Goal: Task Accomplishment & Management: Use online tool/utility

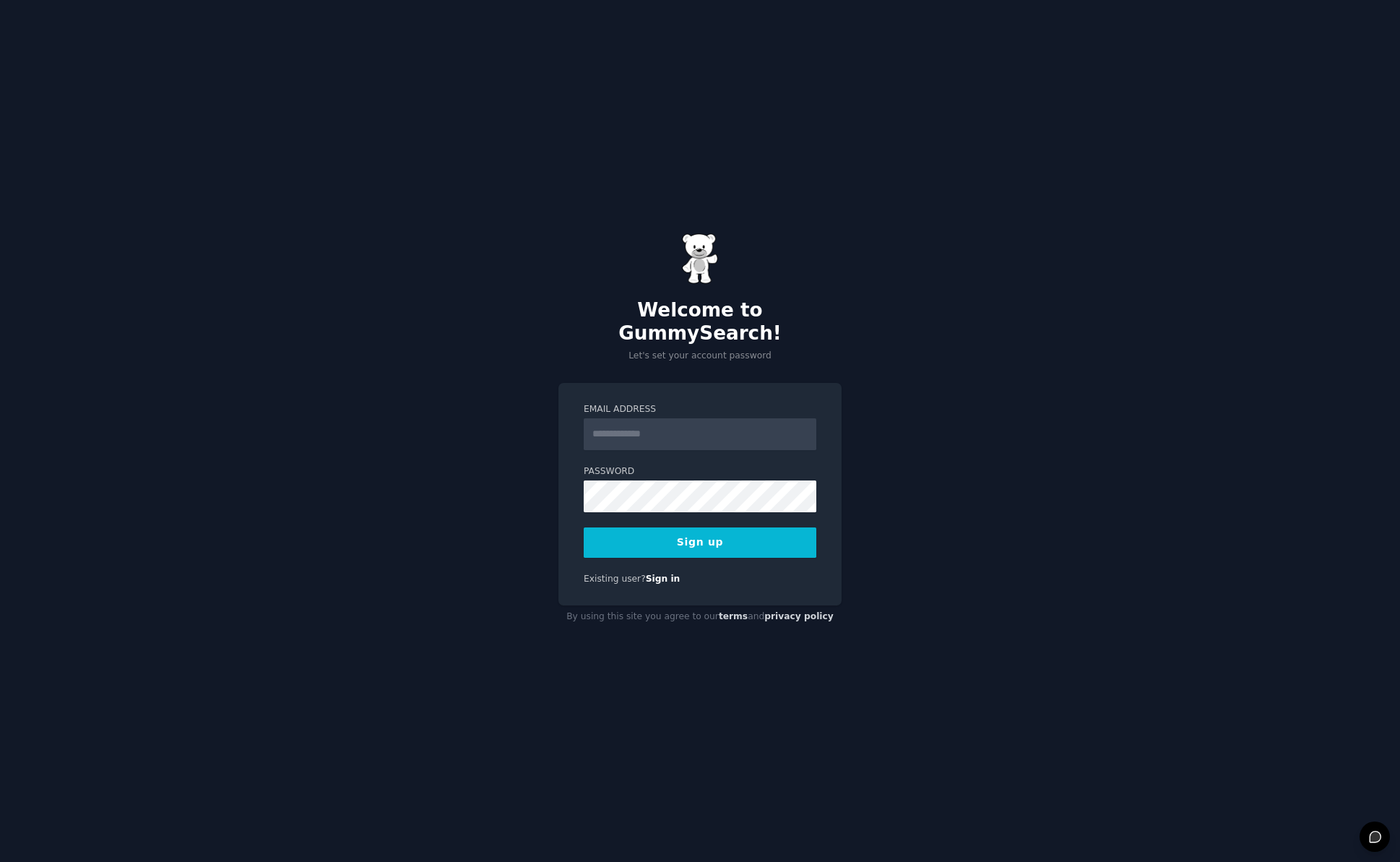
click at [607, 422] on input "Email Address" at bounding box center [700, 434] width 232 height 32
type input "**********"
click at [655, 528] on button "Sign up" at bounding box center [700, 543] width 232 height 31
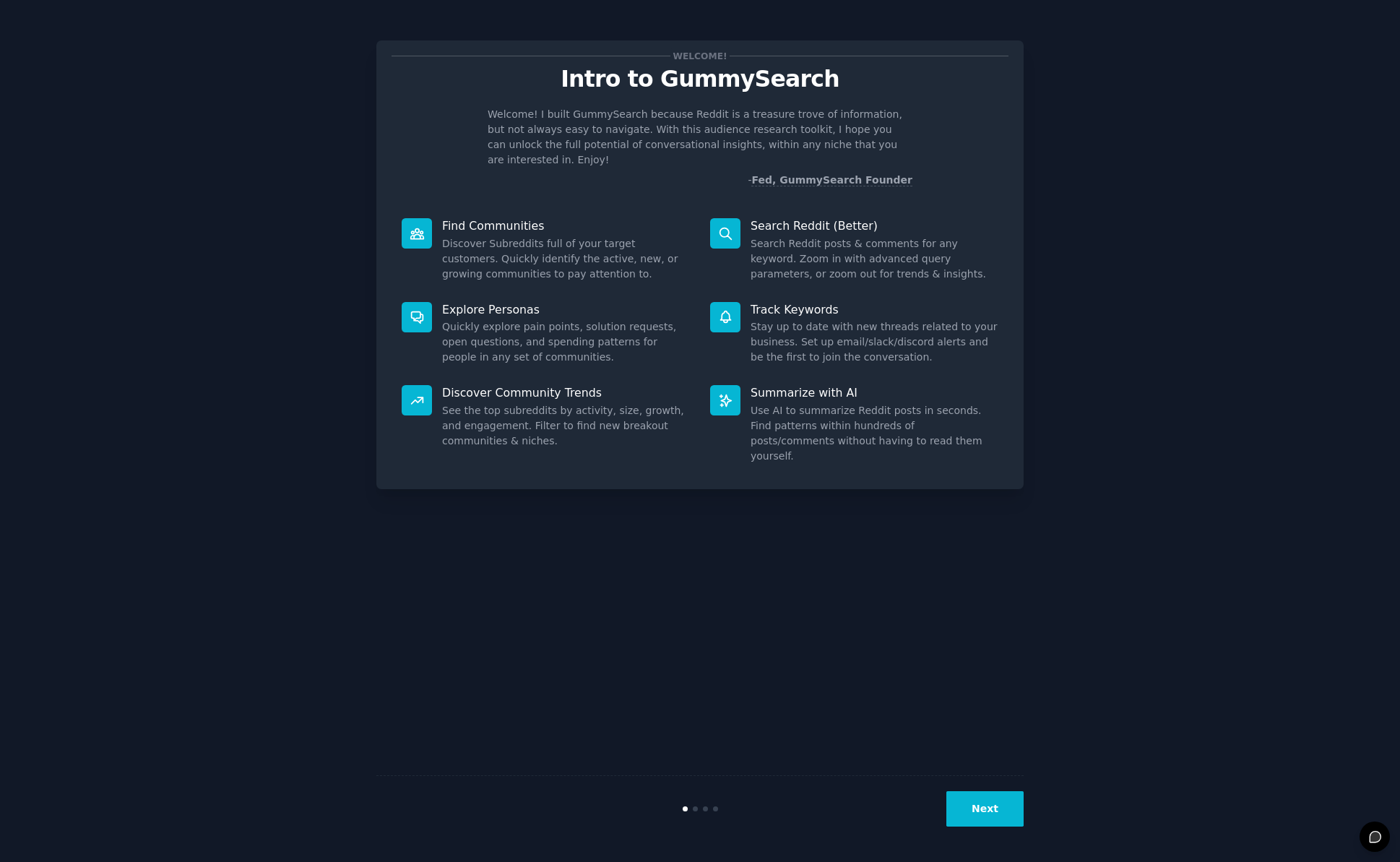
click at [980, 816] on button "Next" at bounding box center [984, 808] width 77 height 35
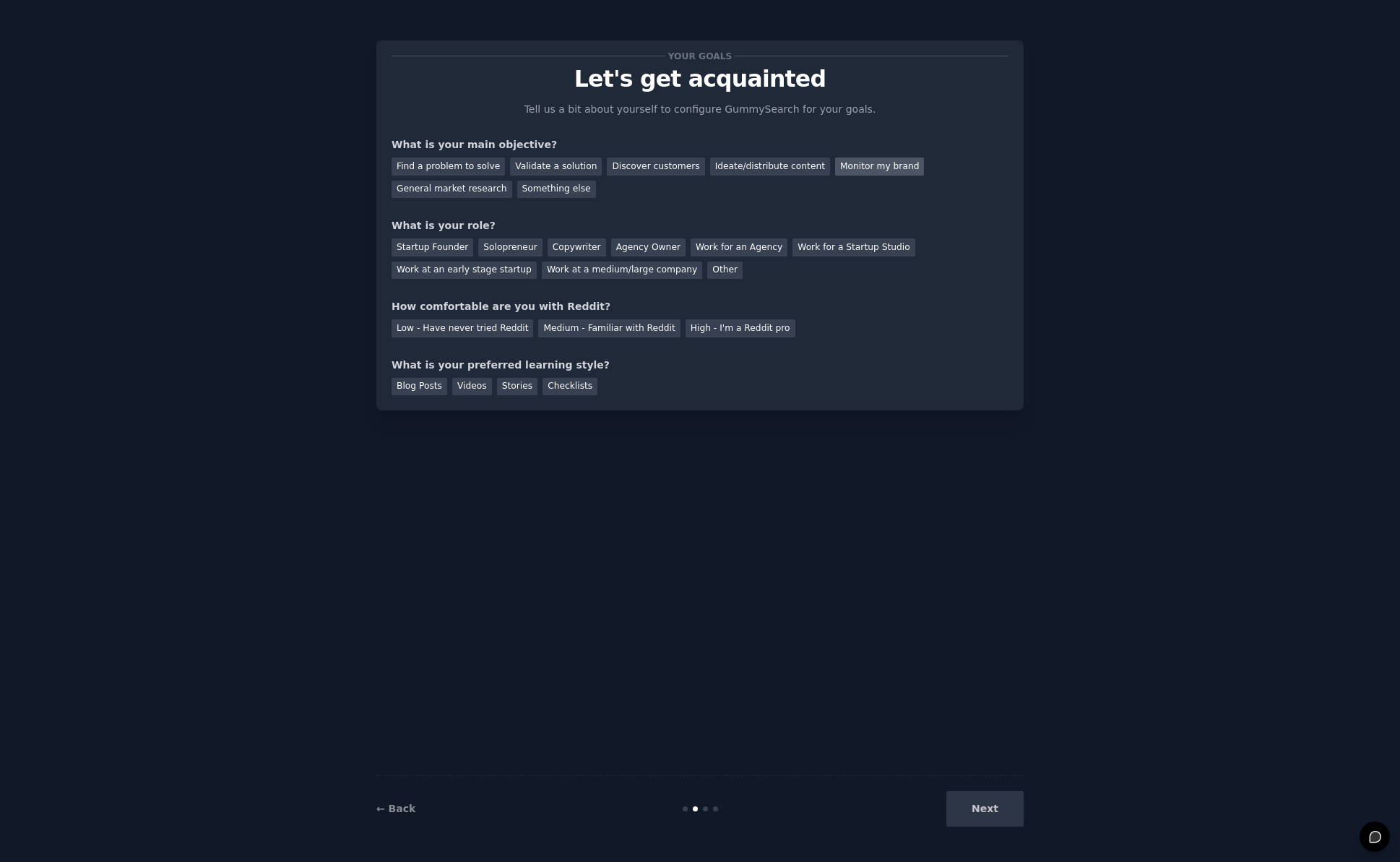
click at [857, 165] on div "Monitor my brand" at bounding box center [879, 167] width 89 height 18
click at [715, 252] on div "Work for an Agency" at bounding box center [739, 247] width 97 height 18
click at [598, 330] on div "Medium - Familiar with Reddit" at bounding box center [608, 328] width 141 height 18
click at [516, 387] on div "Stories" at bounding box center [517, 387] width 40 height 18
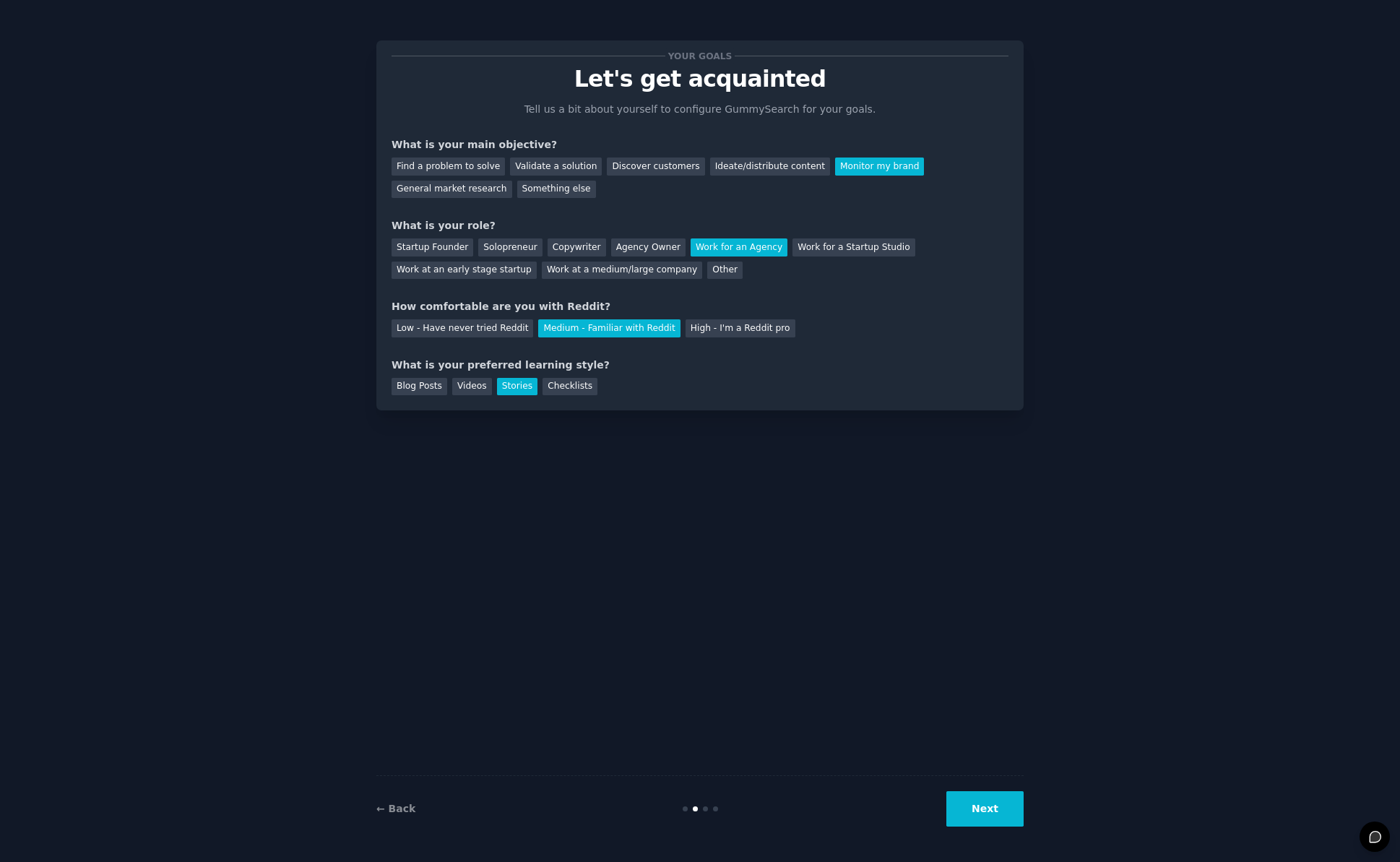
drag, startPoint x: 983, startPoint y: 808, endPoint x: 887, endPoint y: 695, distance: 148.3
click at [983, 807] on button "Next" at bounding box center [984, 808] width 77 height 35
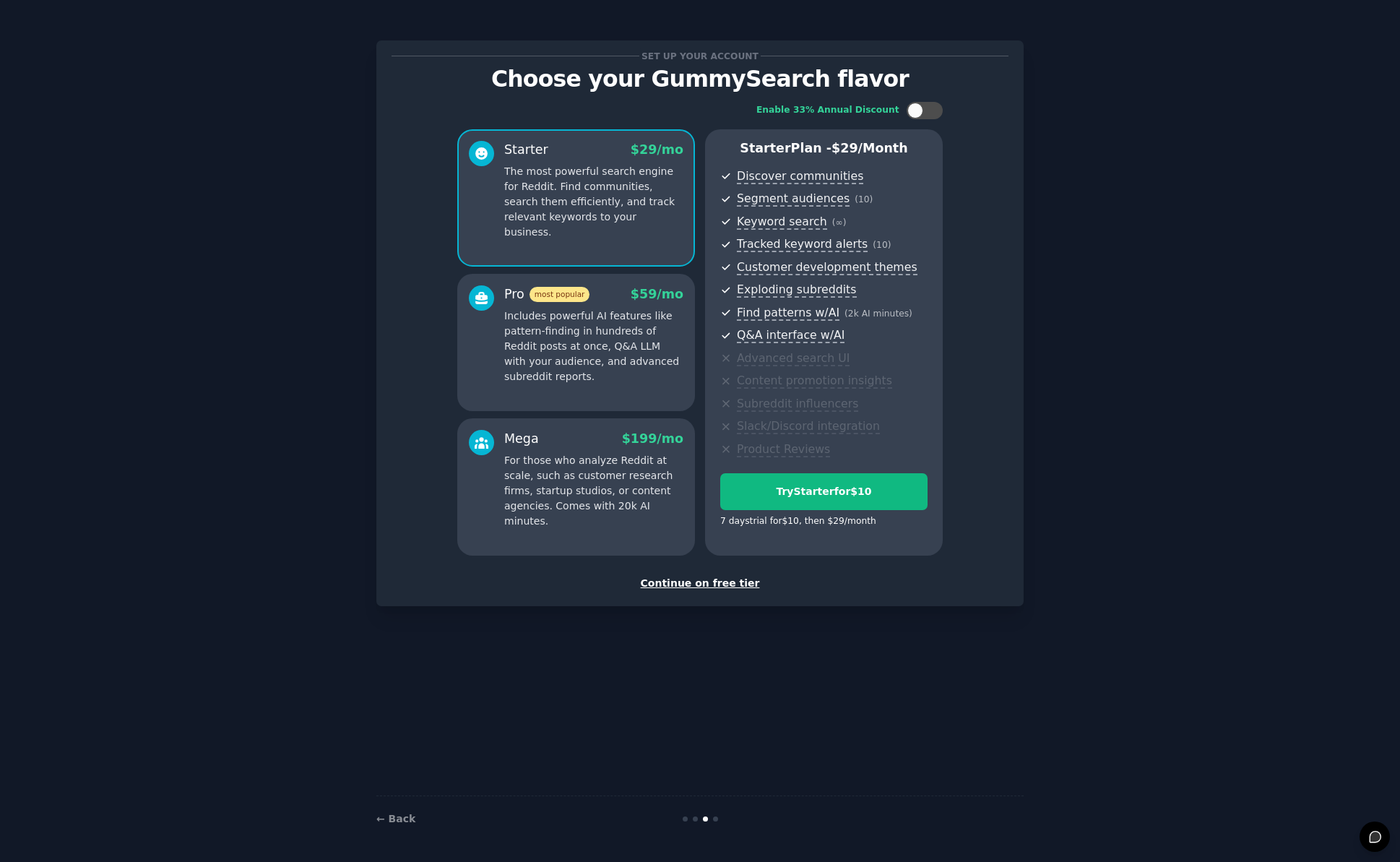
click at [691, 585] on div "Continue on free tier" at bounding box center [700, 583] width 617 height 15
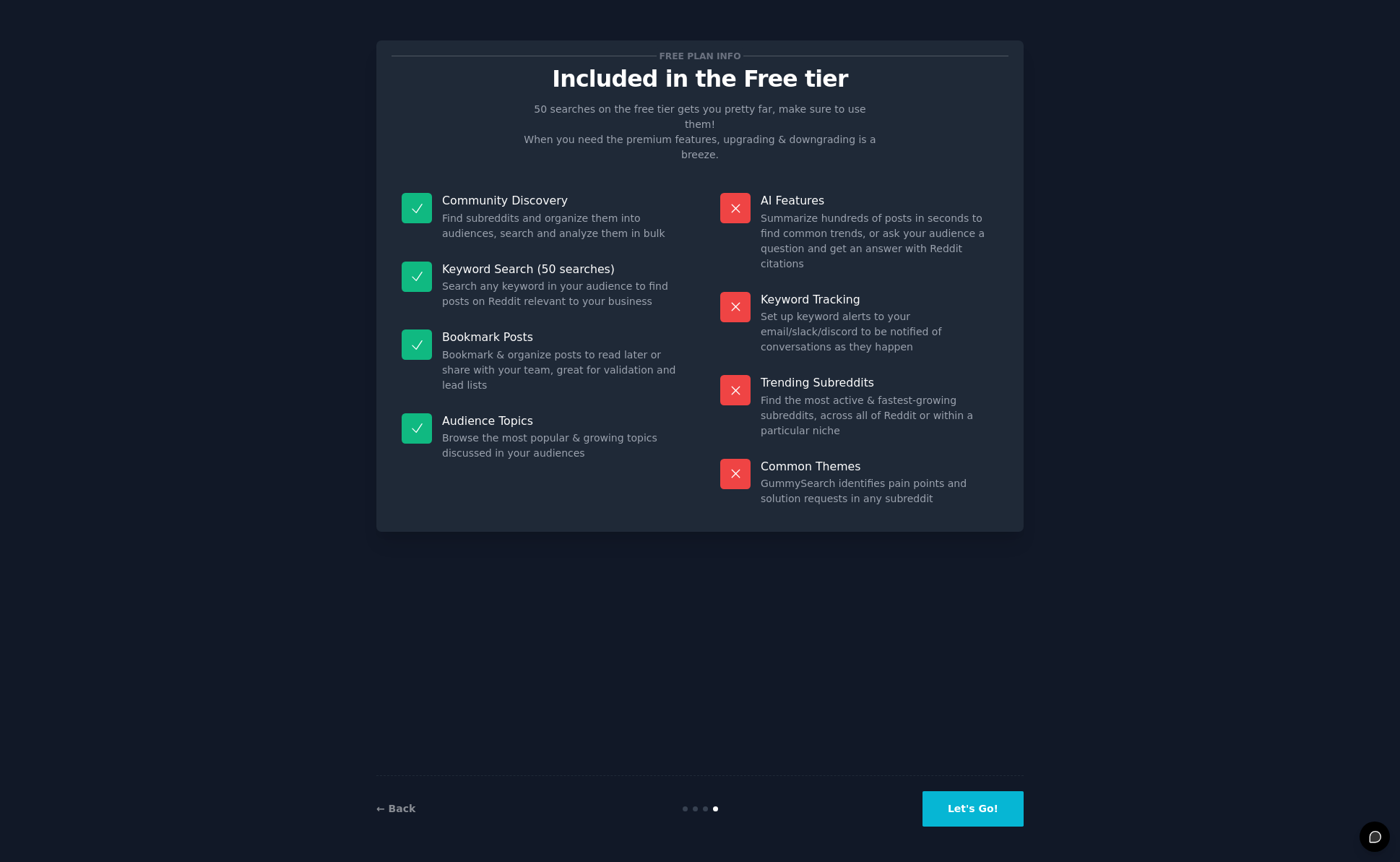
click at [961, 812] on button "Let's Go!" at bounding box center [972, 808] width 101 height 35
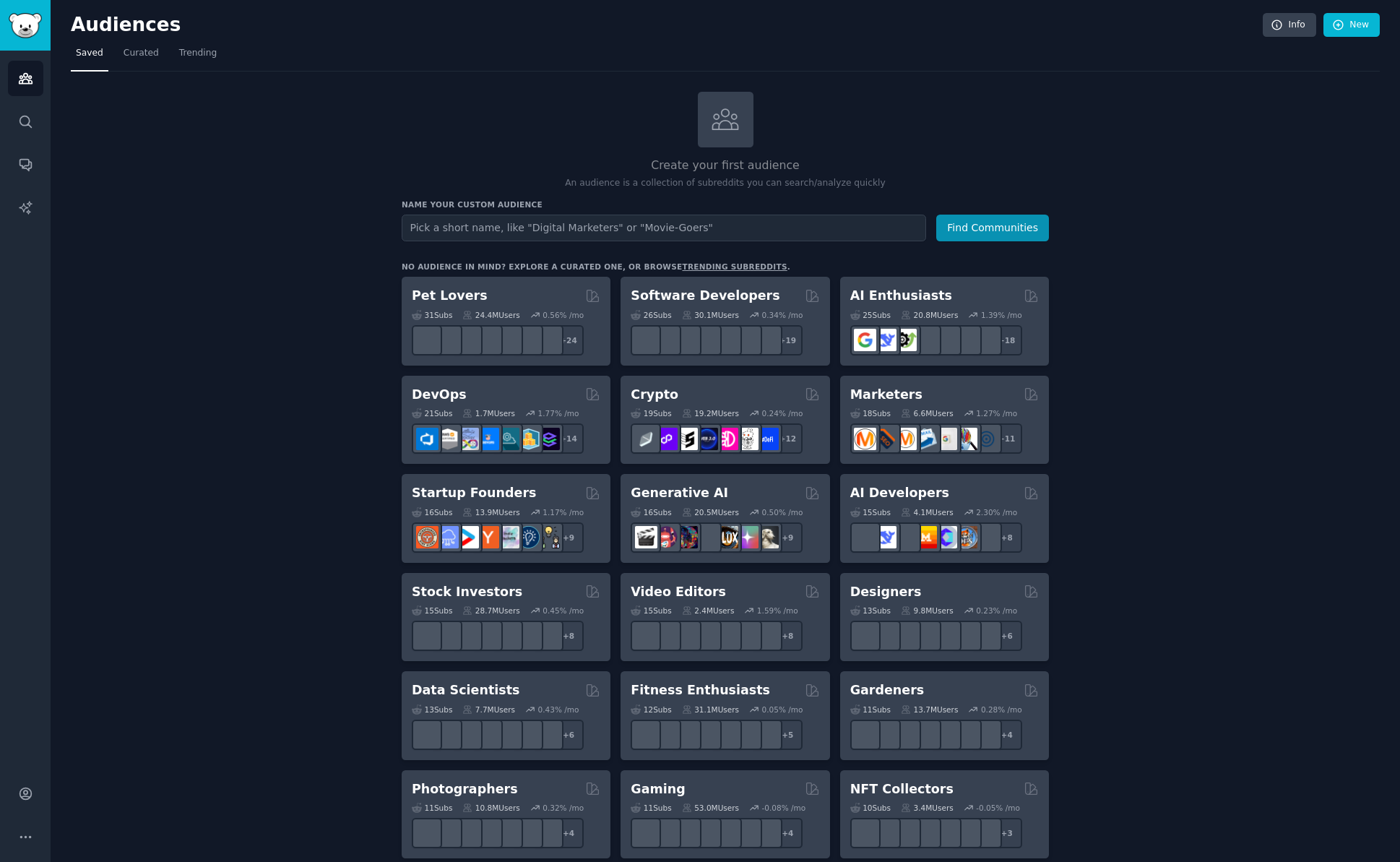
type input "a"
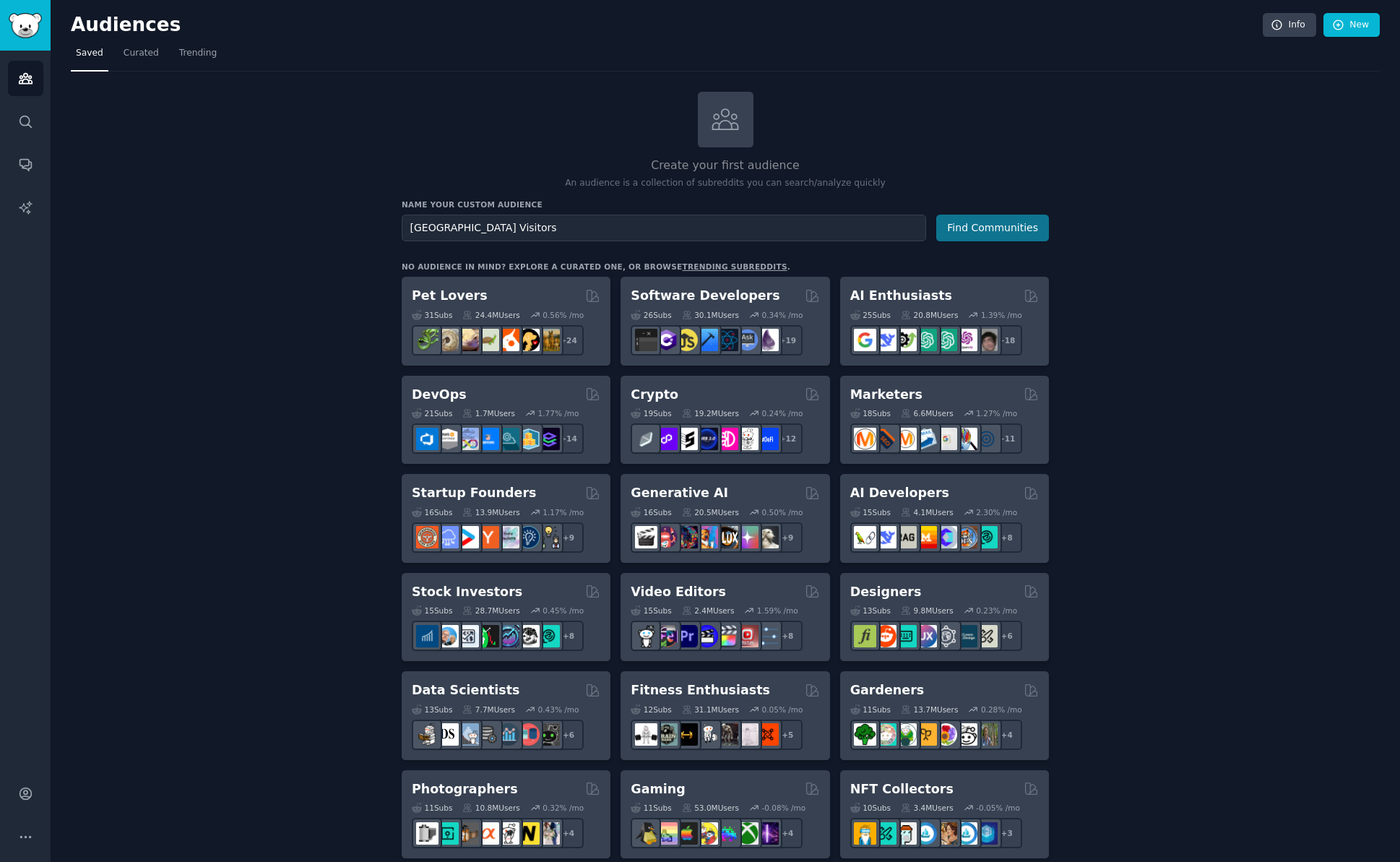
type input "[GEOGRAPHIC_DATA] Visitors"
click at [951, 227] on button "Find Communities" at bounding box center [993, 228] width 113 height 27
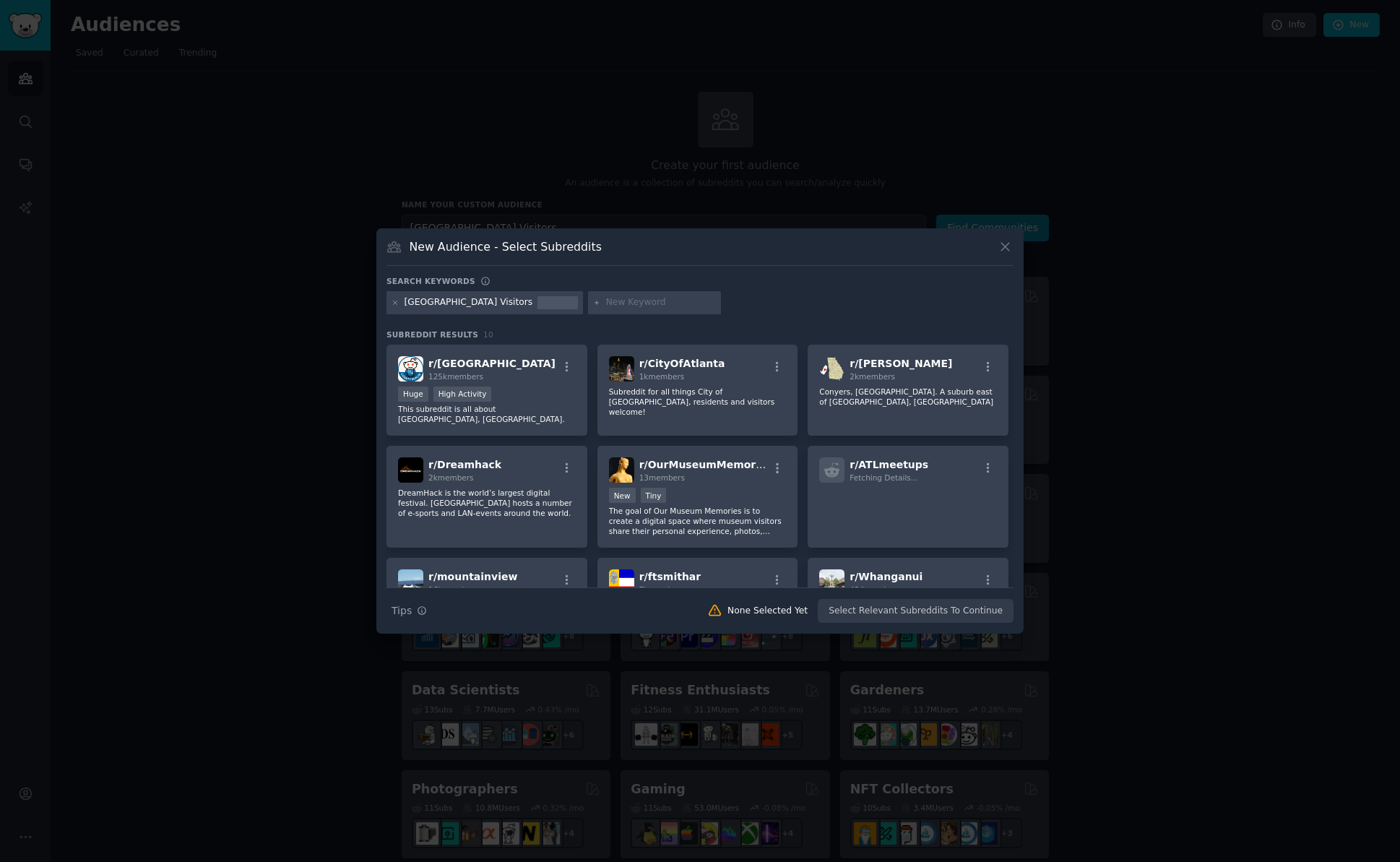
click at [606, 306] on input "text" at bounding box center [661, 302] width 110 height 13
type input "[GEOGRAPHIC_DATA]"
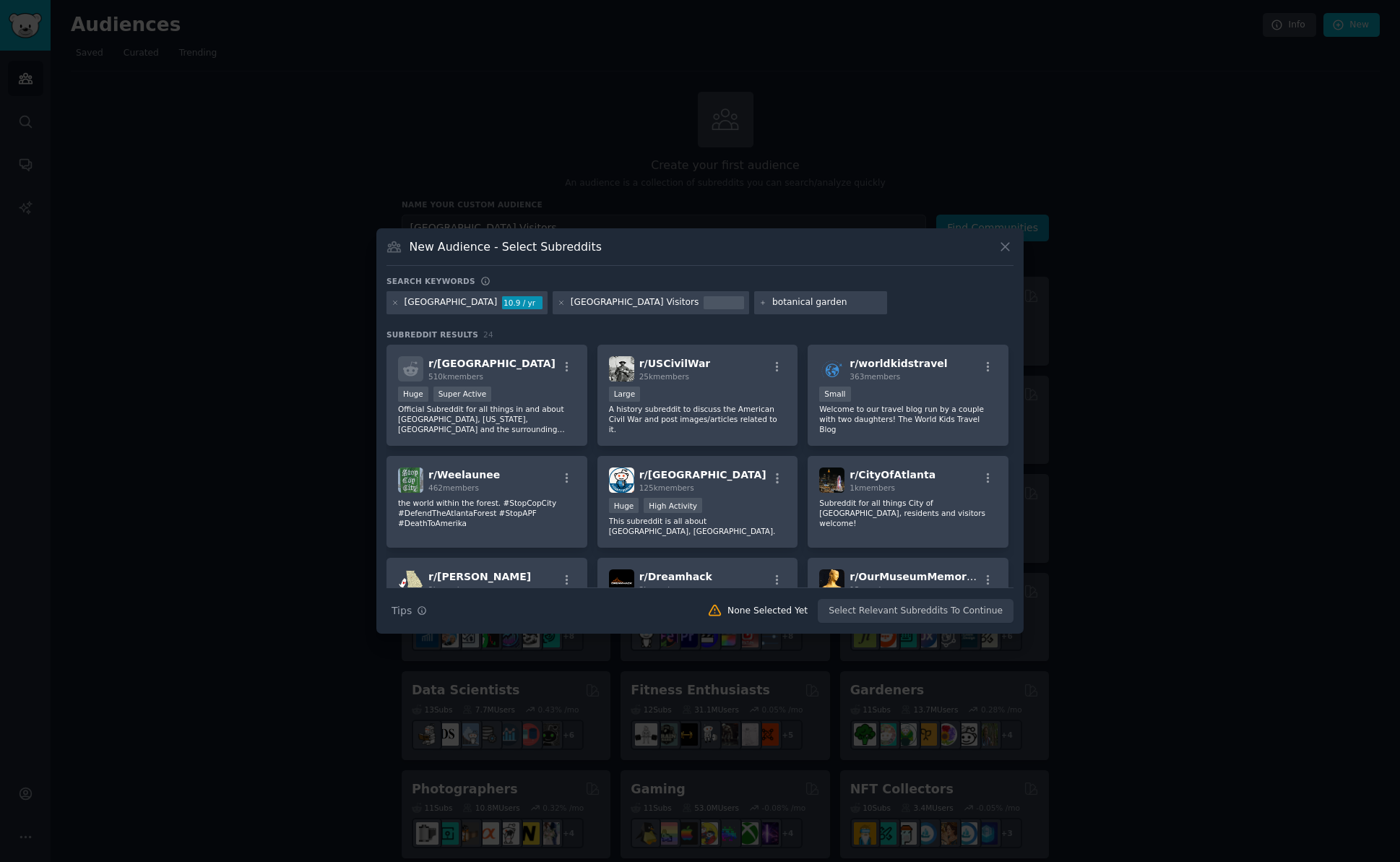
type input "botanical gardens"
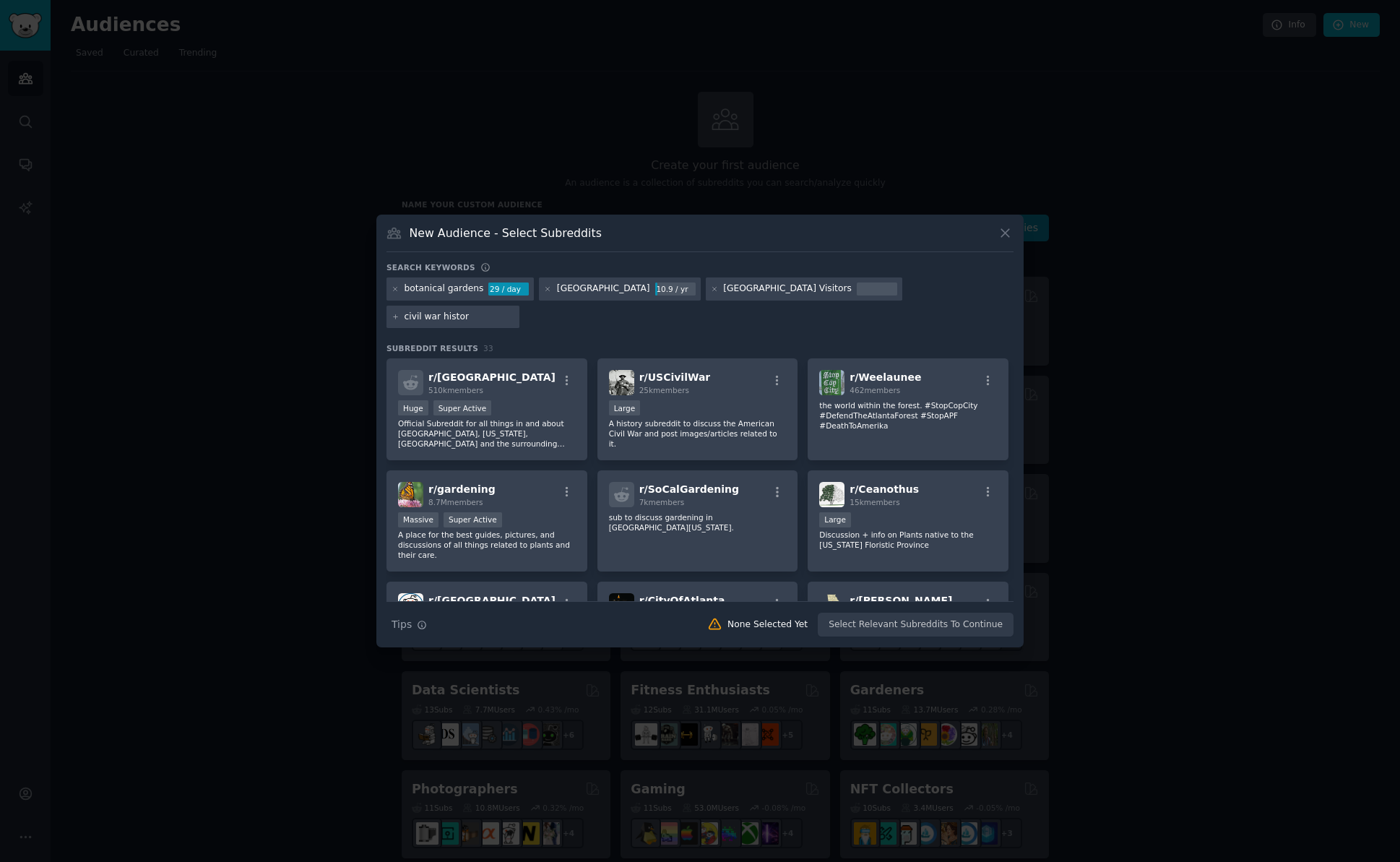
type input "civil war history"
